Goal: Check status: Check status

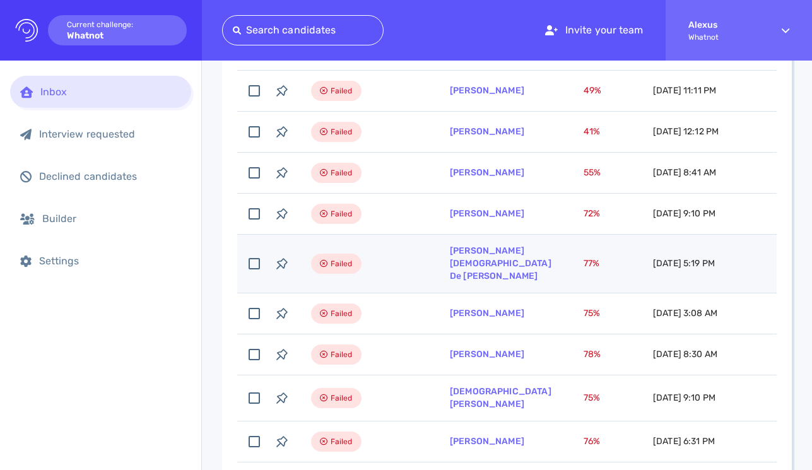
scroll to position [1317, 0]
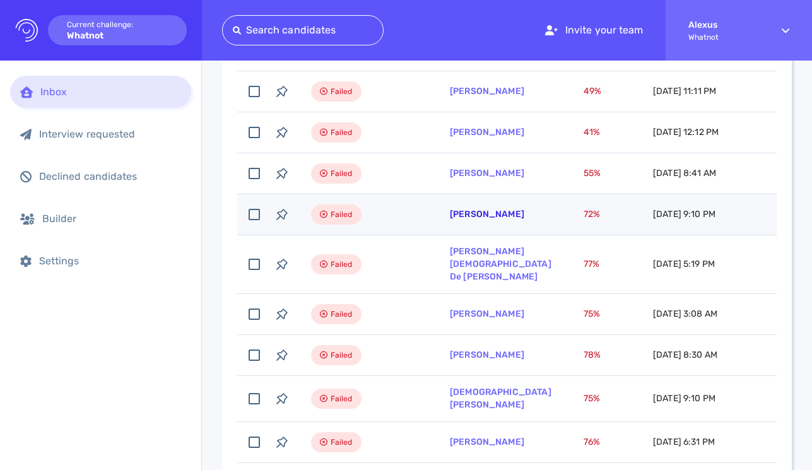
click at [465, 217] on link "Paul Oliver" at bounding box center [487, 214] width 74 height 11
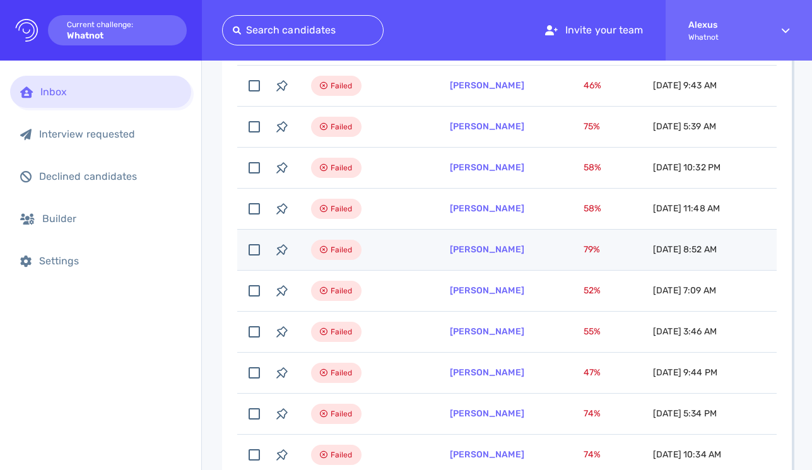
scroll to position [0, 0]
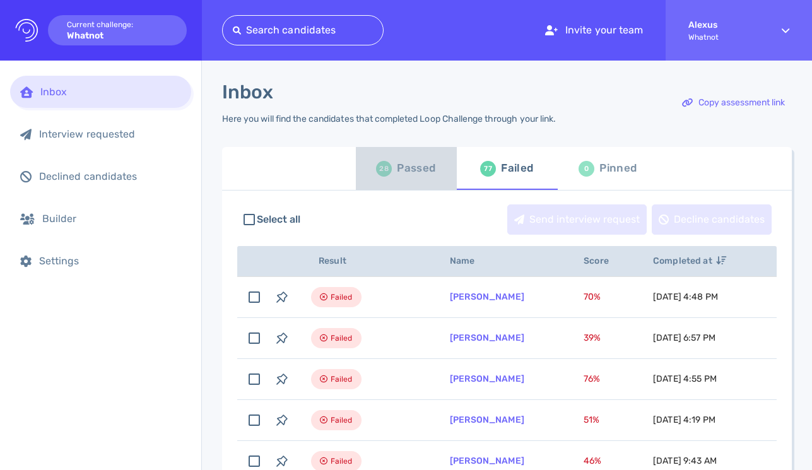
click at [409, 177] on div "Passed" at bounding box center [416, 168] width 38 height 19
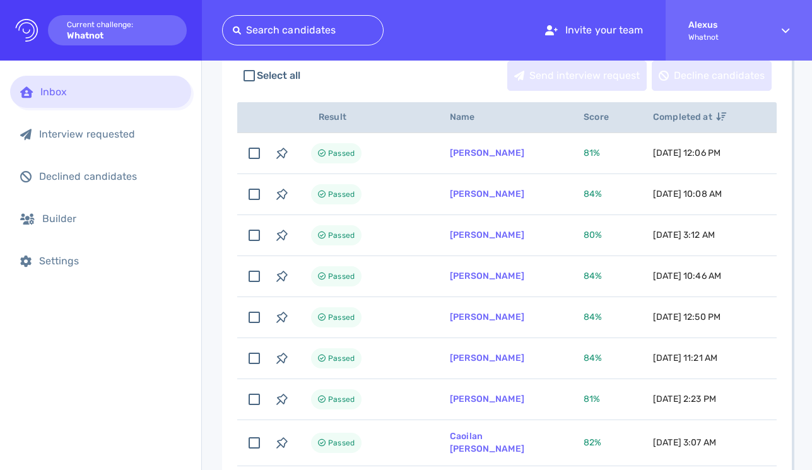
scroll to position [137, 0]
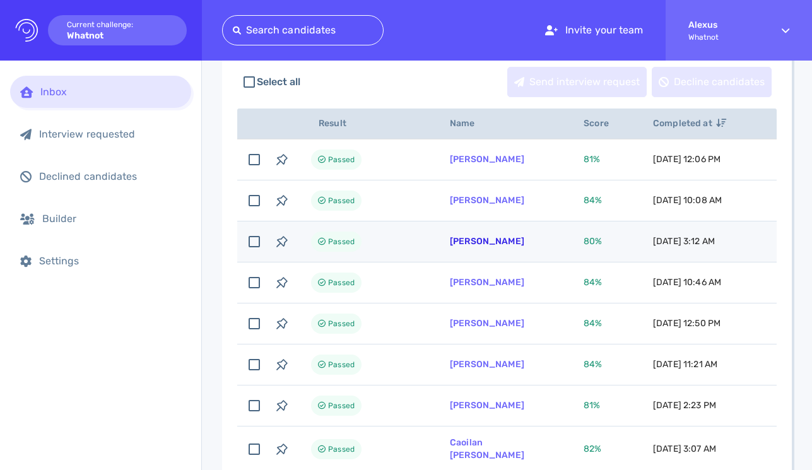
click at [481, 242] on link "John Leech" at bounding box center [487, 241] width 74 height 11
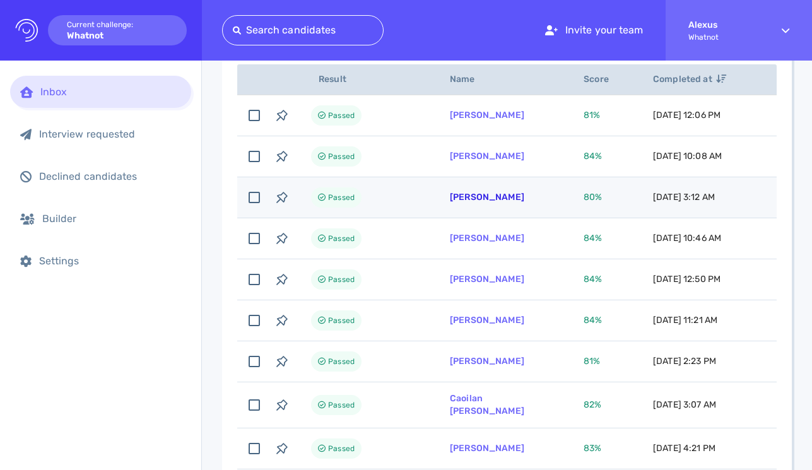
scroll to position [185, 0]
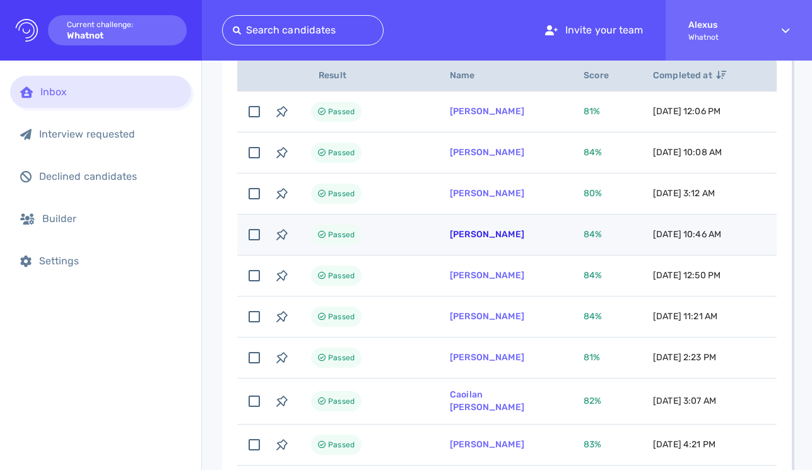
click at [467, 240] on link "Alexandre Sandjong" at bounding box center [487, 234] width 74 height 11
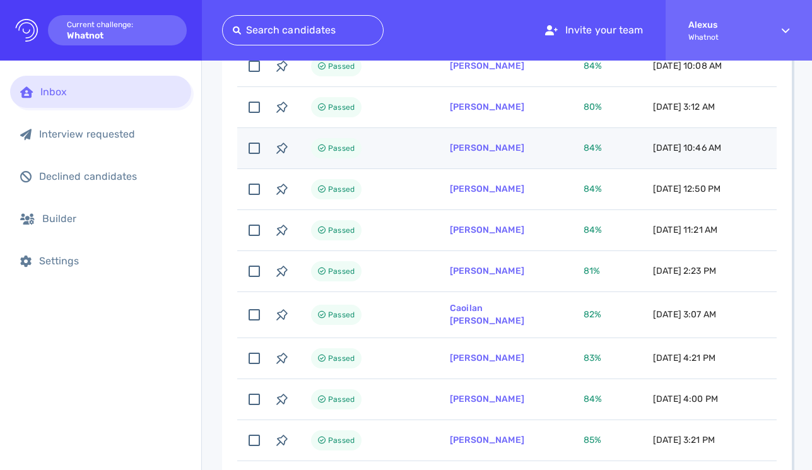
scroll to position [274, 0]
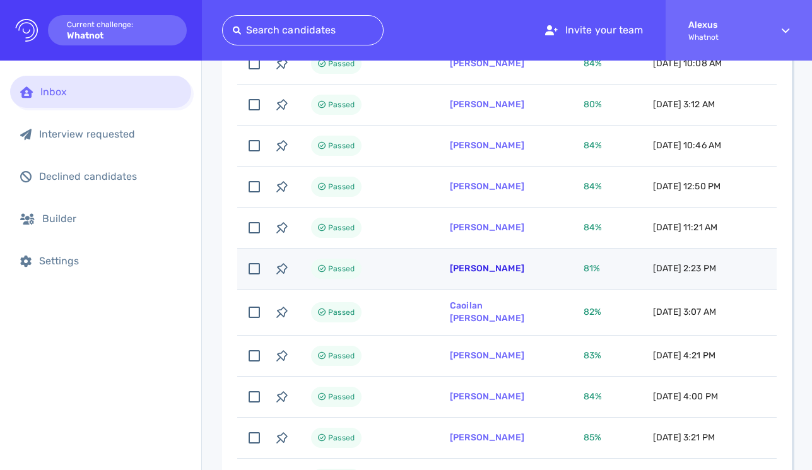
click at [466, 269] on link "[PERSON_NAME]" at bounding box center [487, 268] width 74 height 11
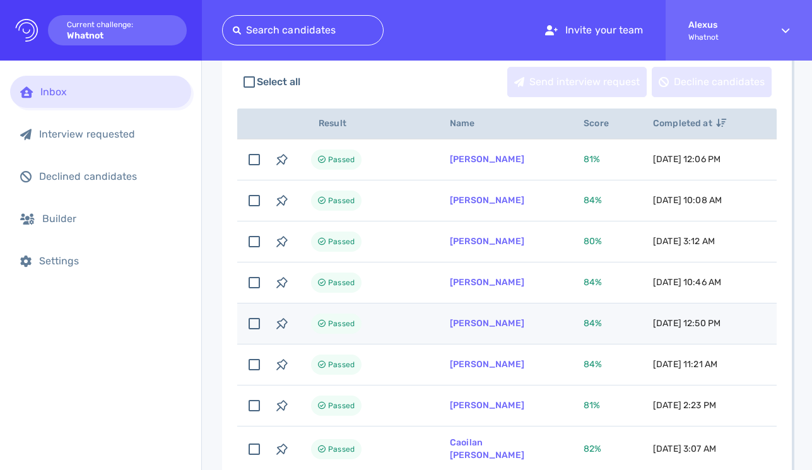
scroll to position [134, 0]
